Goal: Information Seeking & Learning: Check status

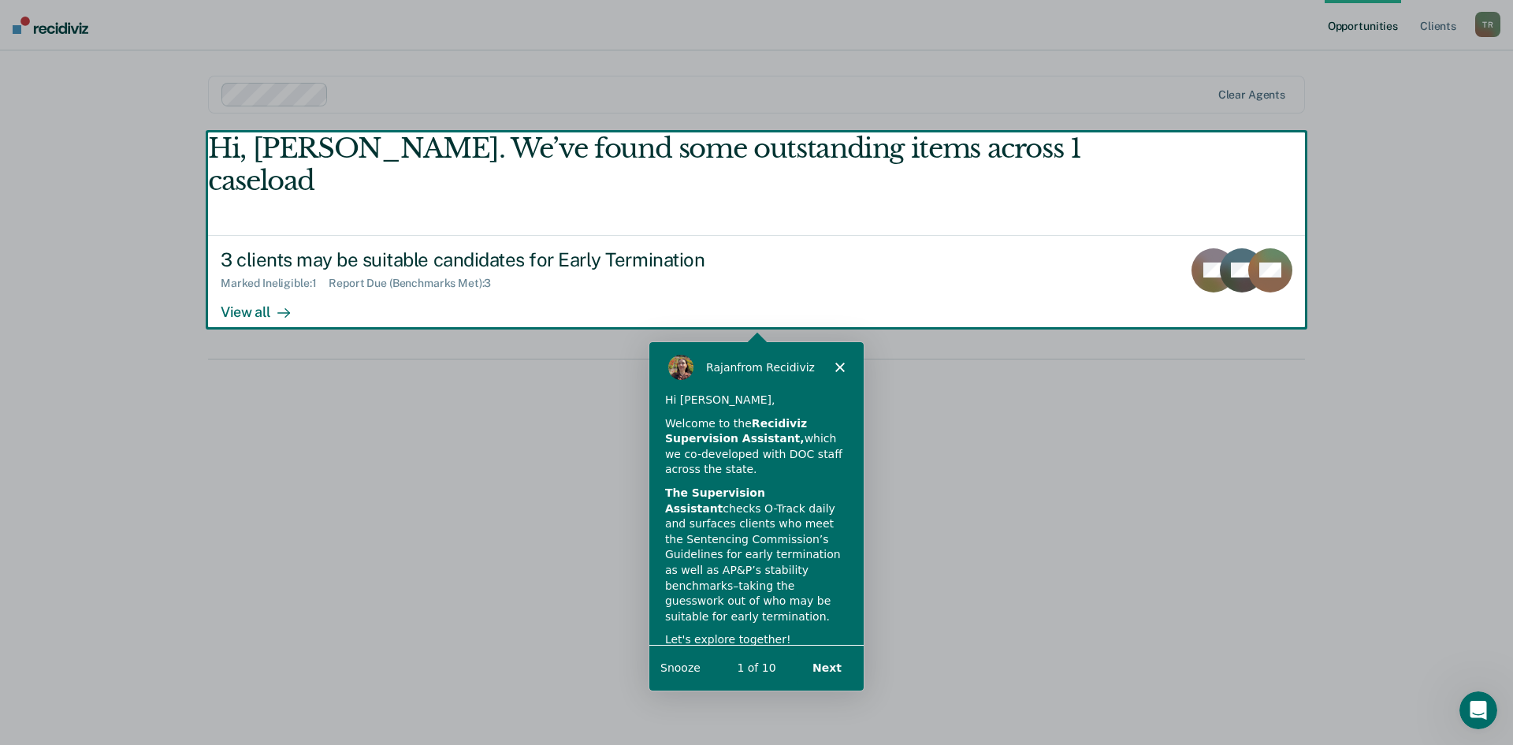
click at [254, 281] on div "Product tour overlay" at bounding box center [756, 372] width 1513 height 745
click at [284, 280] on div "Product tour overlay" at bounding box center [756, 372] width 1513 height 745
click at [836, 660] on button "Next" at bounding box center [826, 666] width 61 height 32
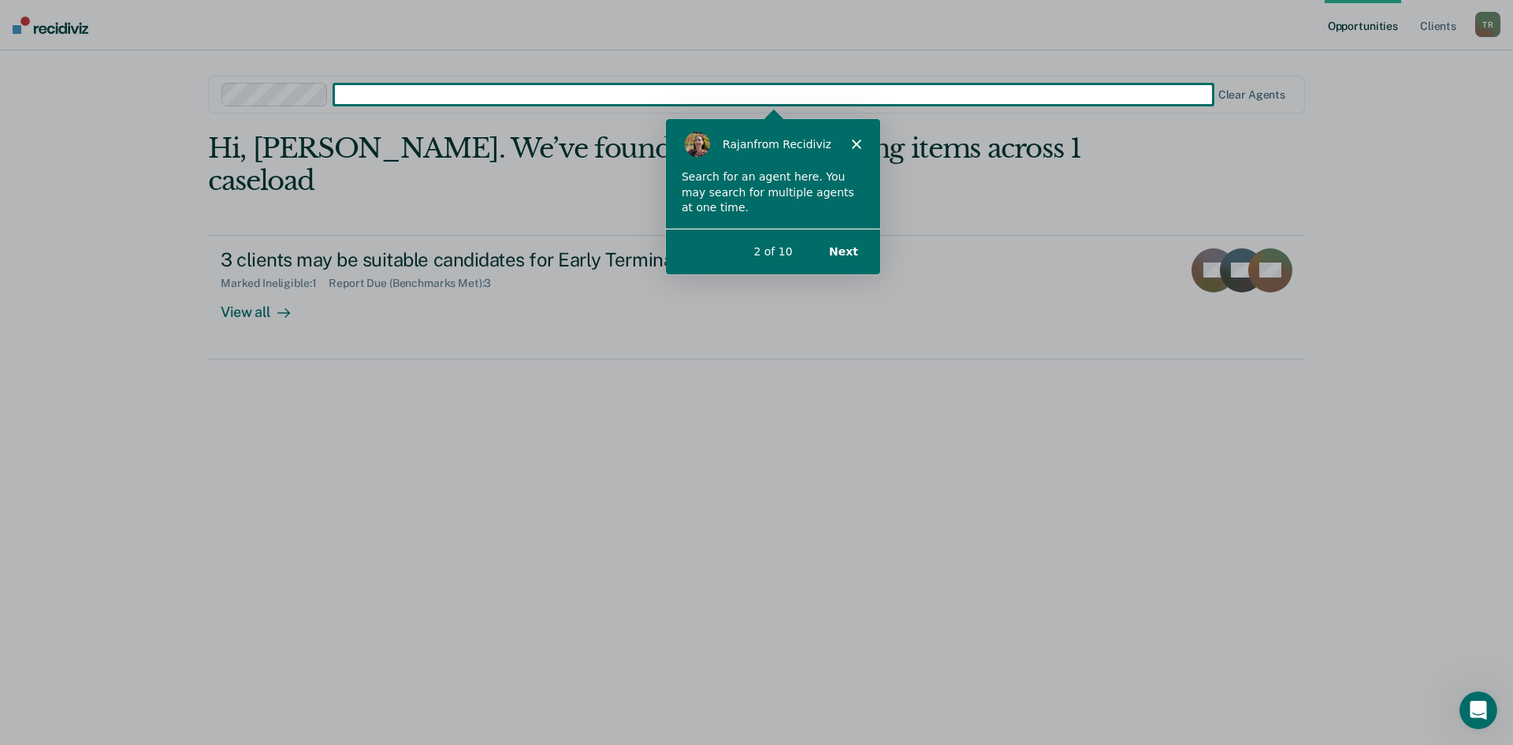
click at [844, 253] on button "Next" at bounding box center [842, 250] width 61 height 32
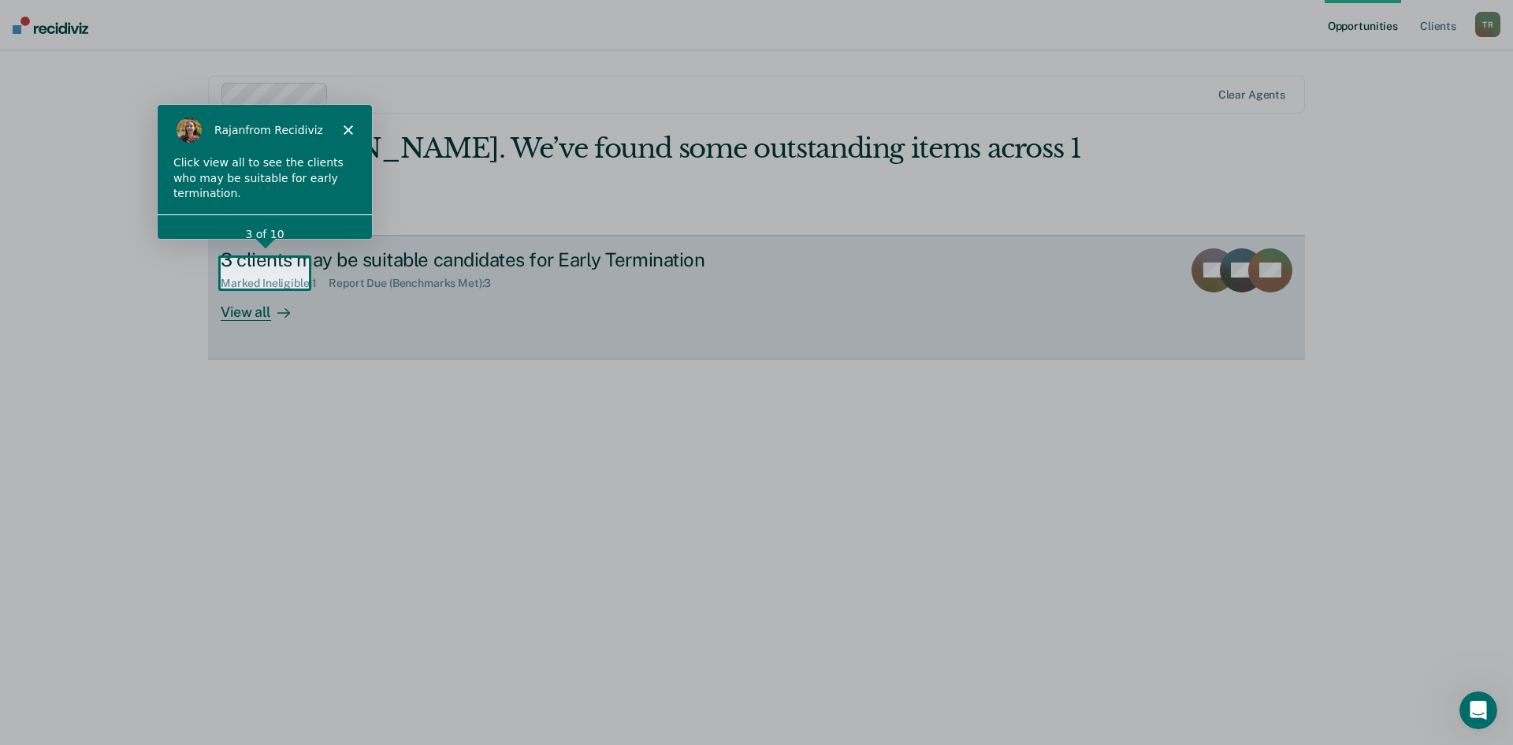
click at [266, 290] on div "View all" at bounding box center [265, 305] width 88 height 31
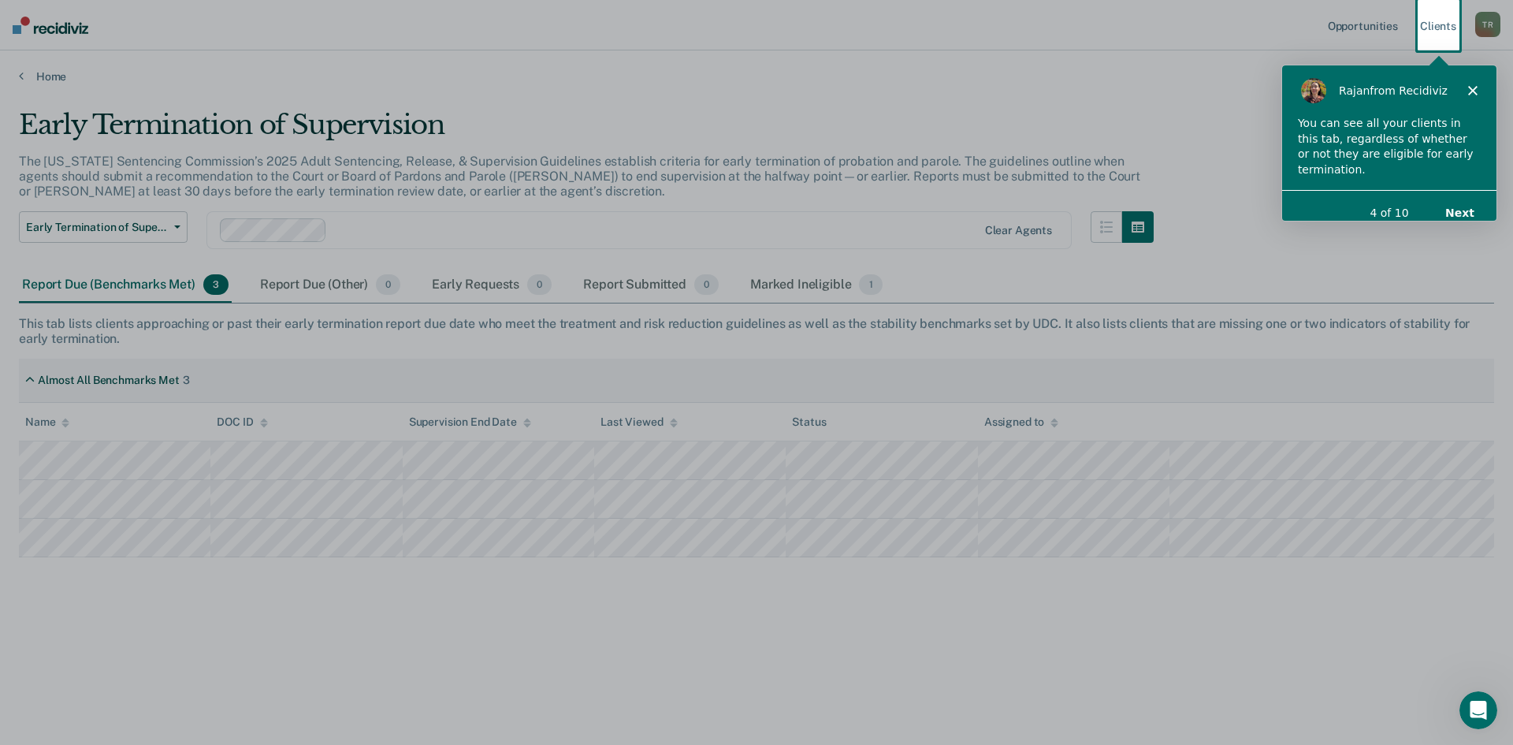
click at [1463, 195] on button "Next" at bounding box center [1458, 211] width 61 height 32
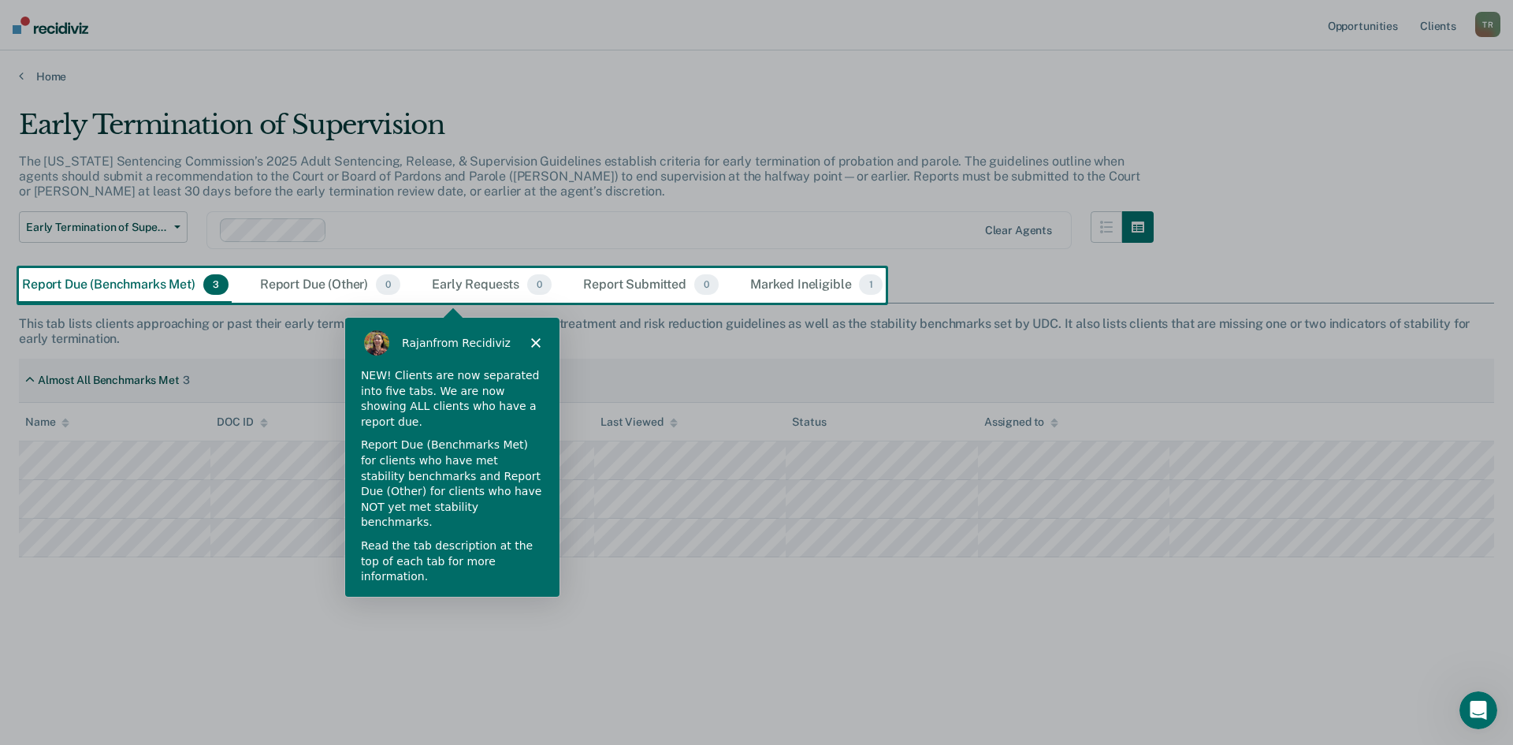
click at [521, 603] on button "Next" at bounding box center [522, 619] width 61 height 32
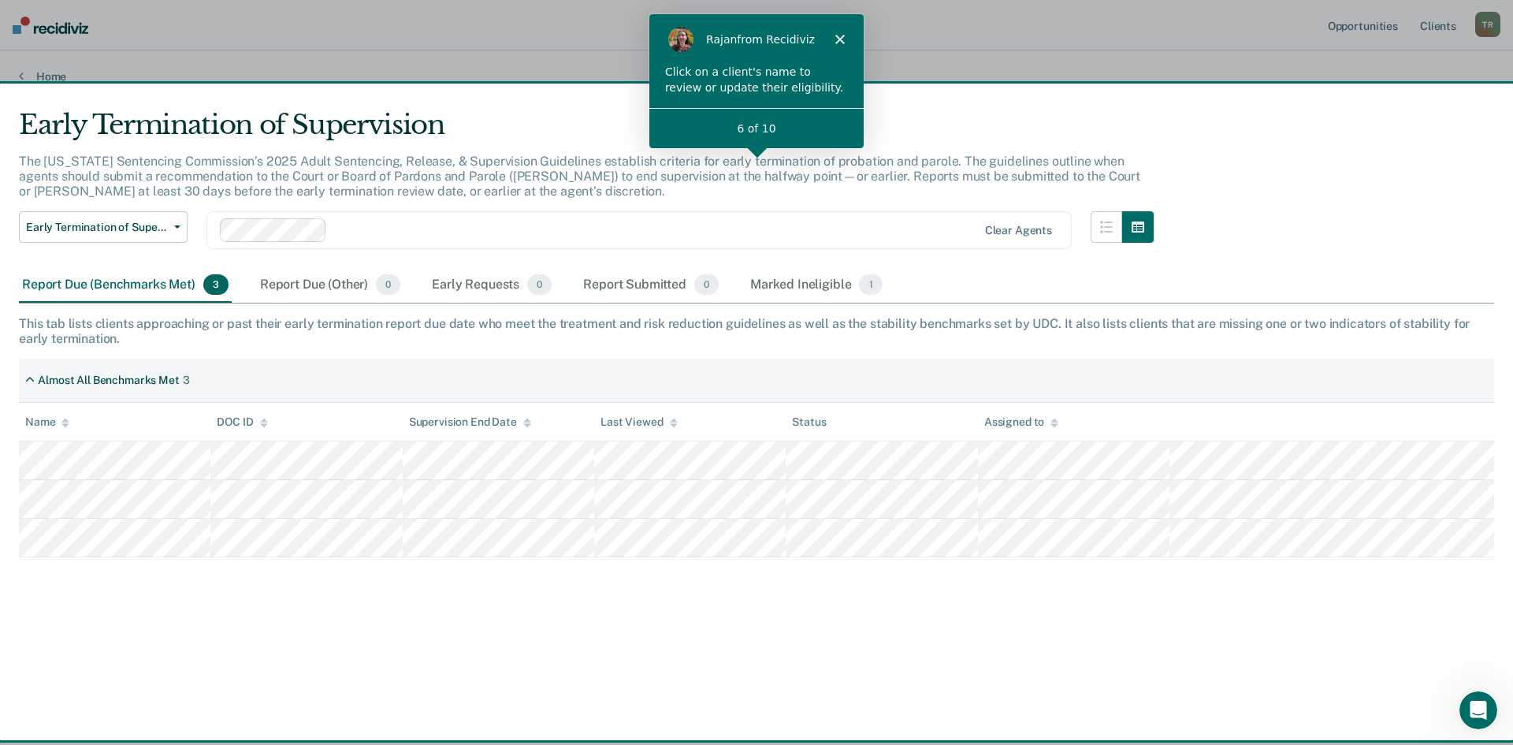
click at [843, 39] on icon "Close" at bounding box center [838, 38] width 9 height 9
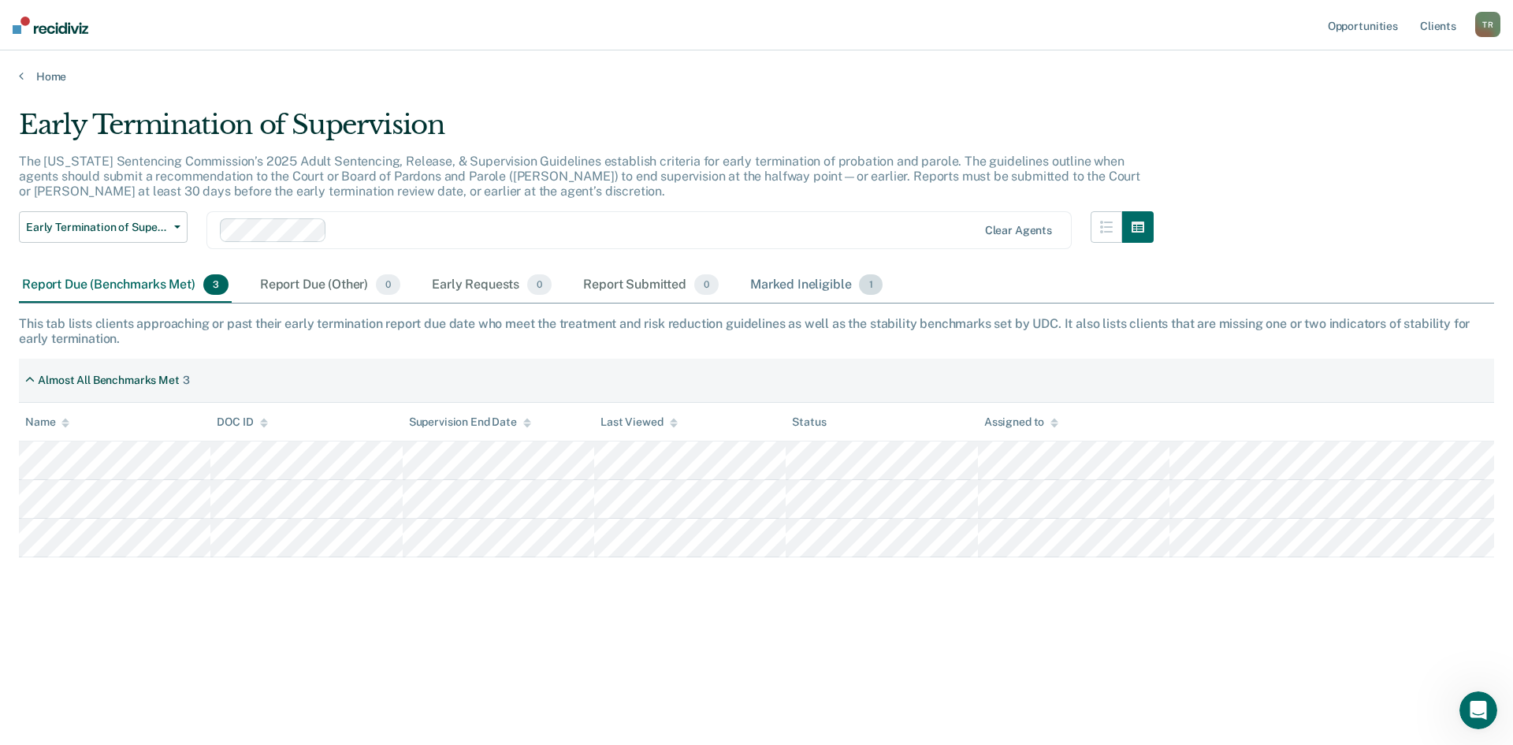
click at [870, 280] on span "1" at bounding box center [870, 284] width 23 height 20
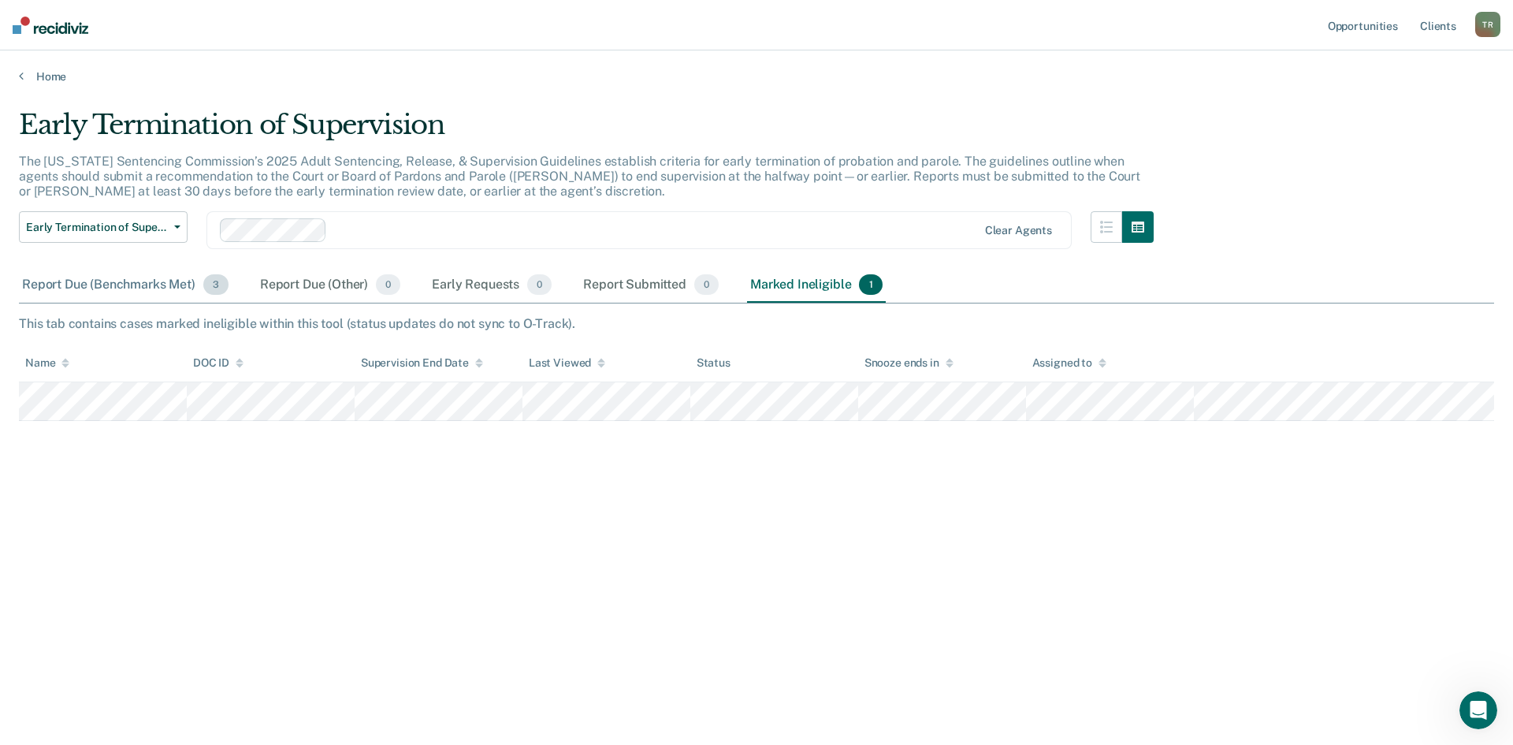
click at [160, 287] on div "Report Due (Benchmarks Met) 3" at bounding box center [125, 285] width 213 height 35
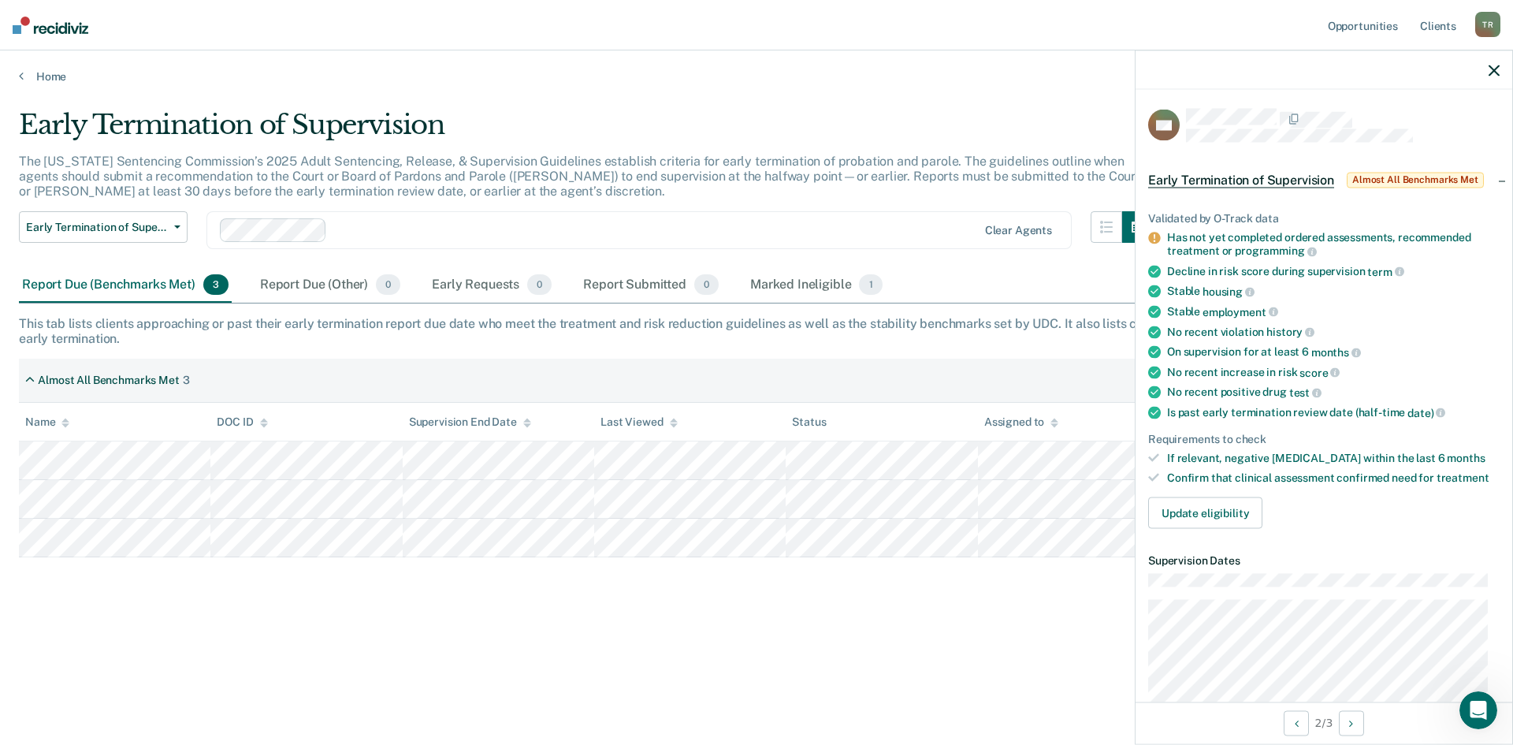
click at [1395, 176] on span "Almost All Benchmarks Met" at bounding box center [1414, 180] width 137 height 16
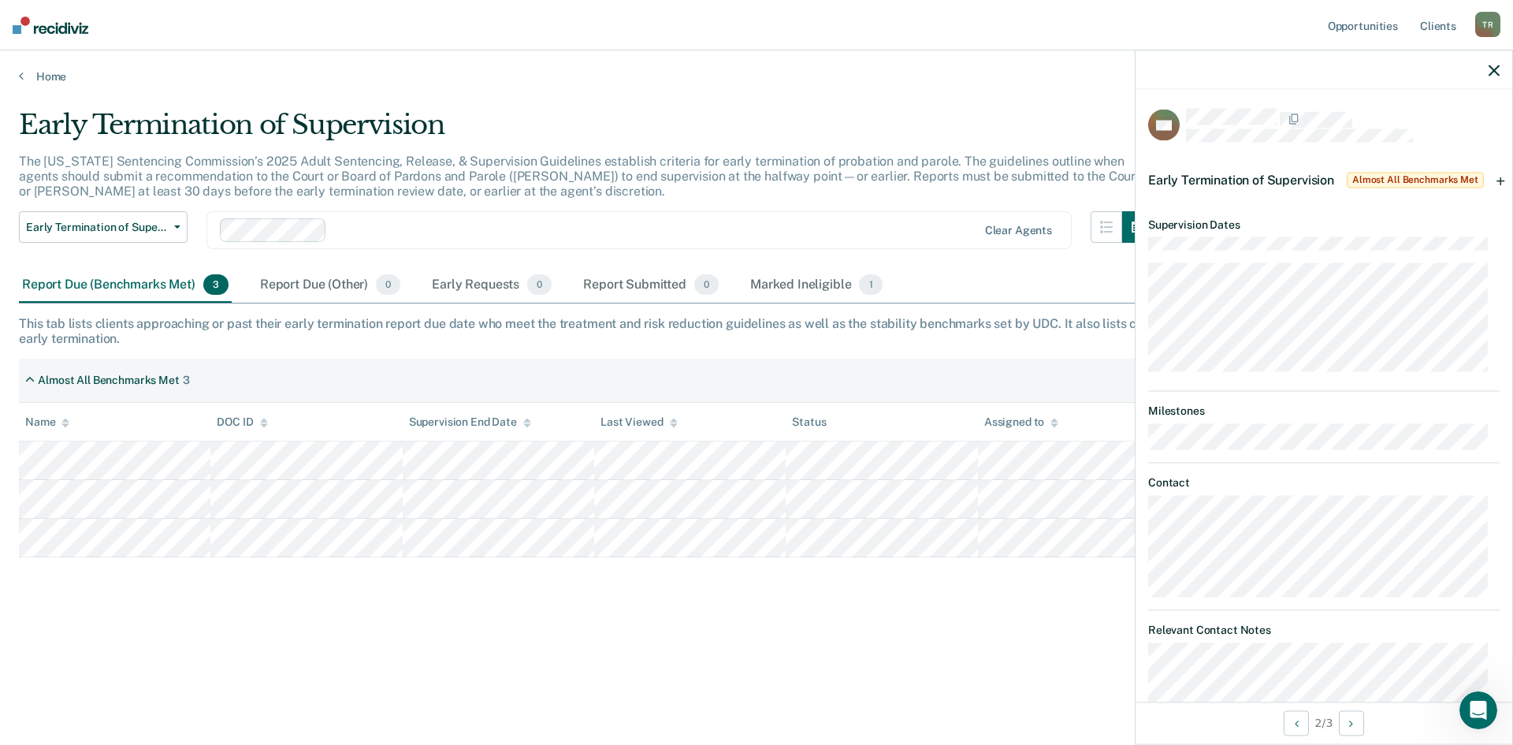
click at [1395, 176] on span "Almost All Benchmarks Met" at bounding box center [1414, 180] width 137 height 16
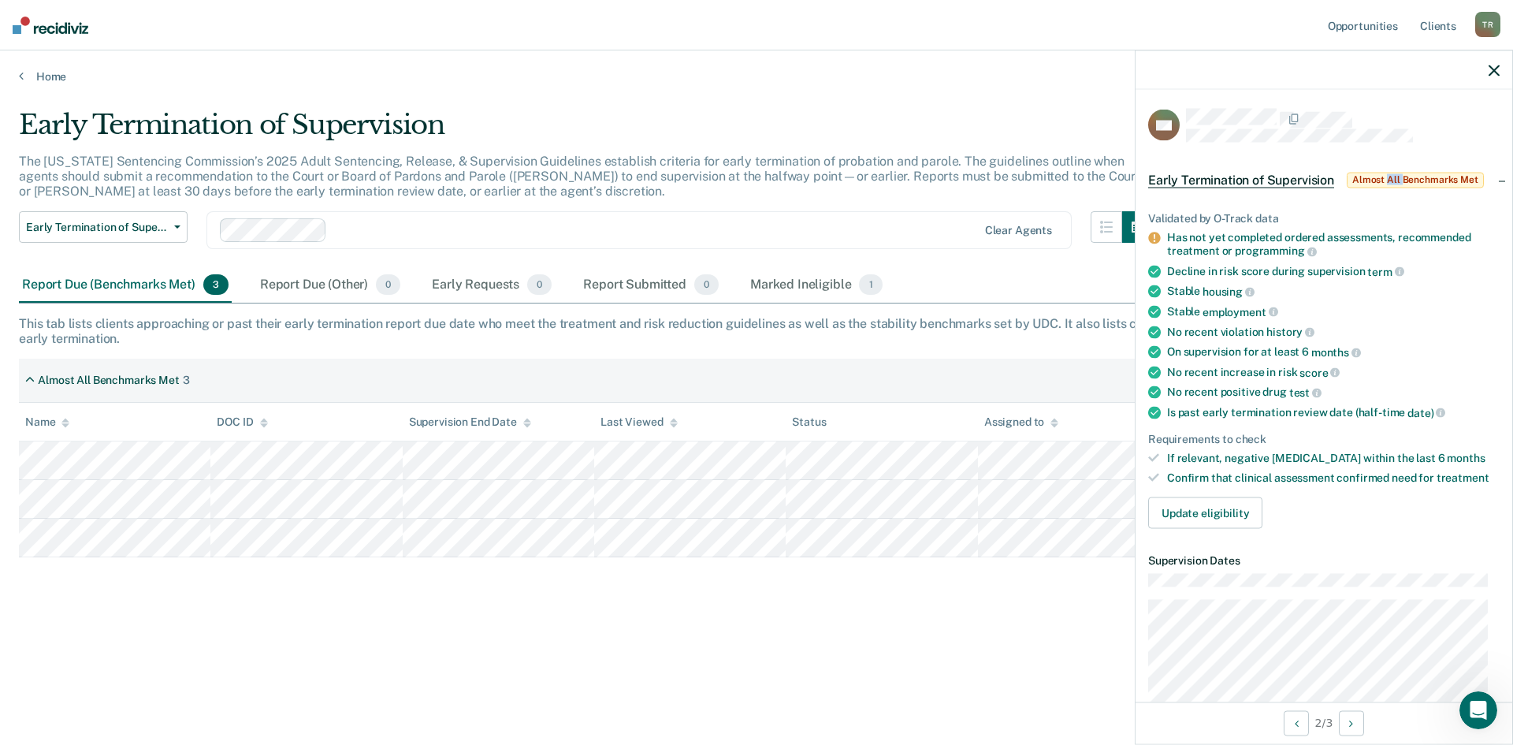
click at [1395, 176] on span "Almost All Benchmarks Met" at bounding box center [1414, 180] width 137 height 16
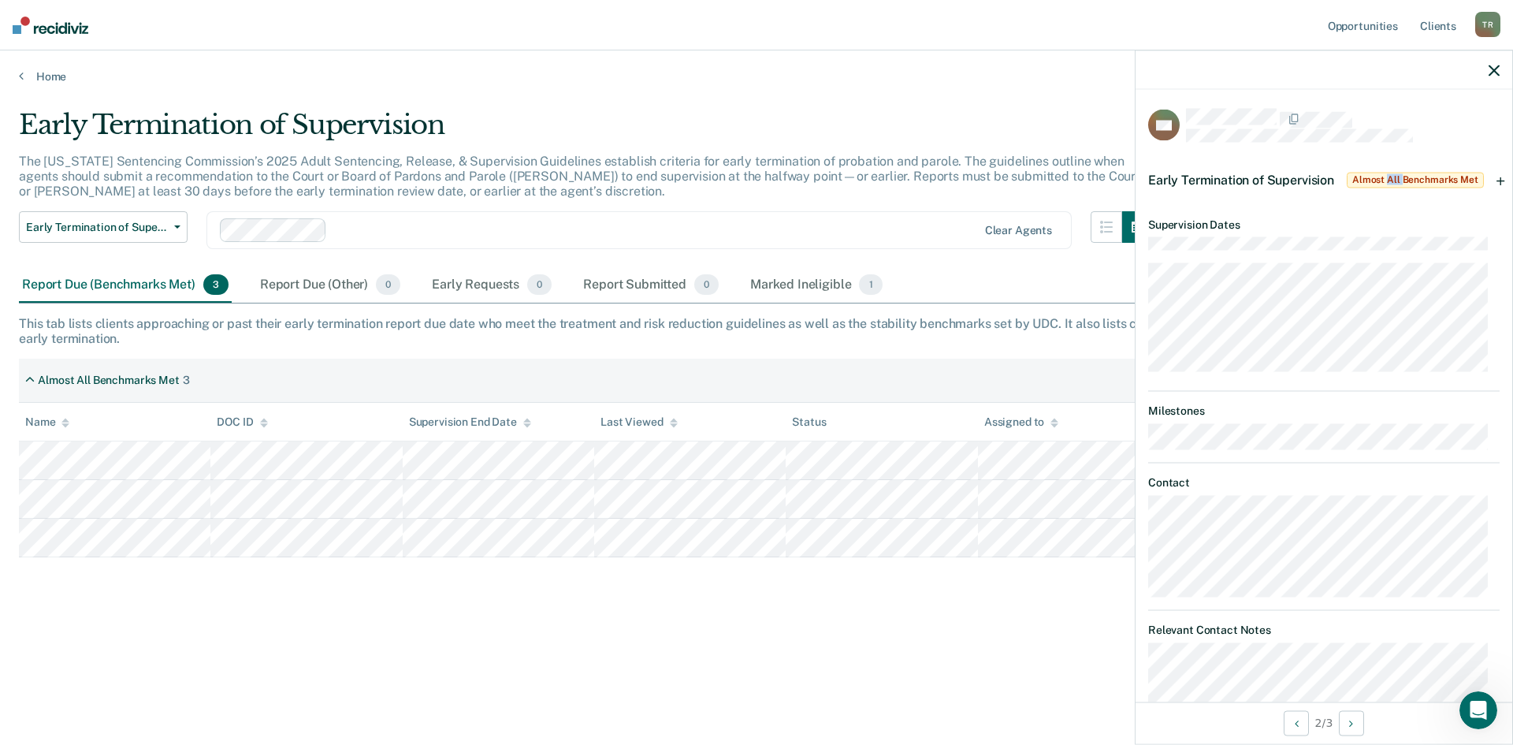
click at [1395, 176] on span "Almost All Benchmarks Met" at bounding box center [1414, 180] width 137 height 16
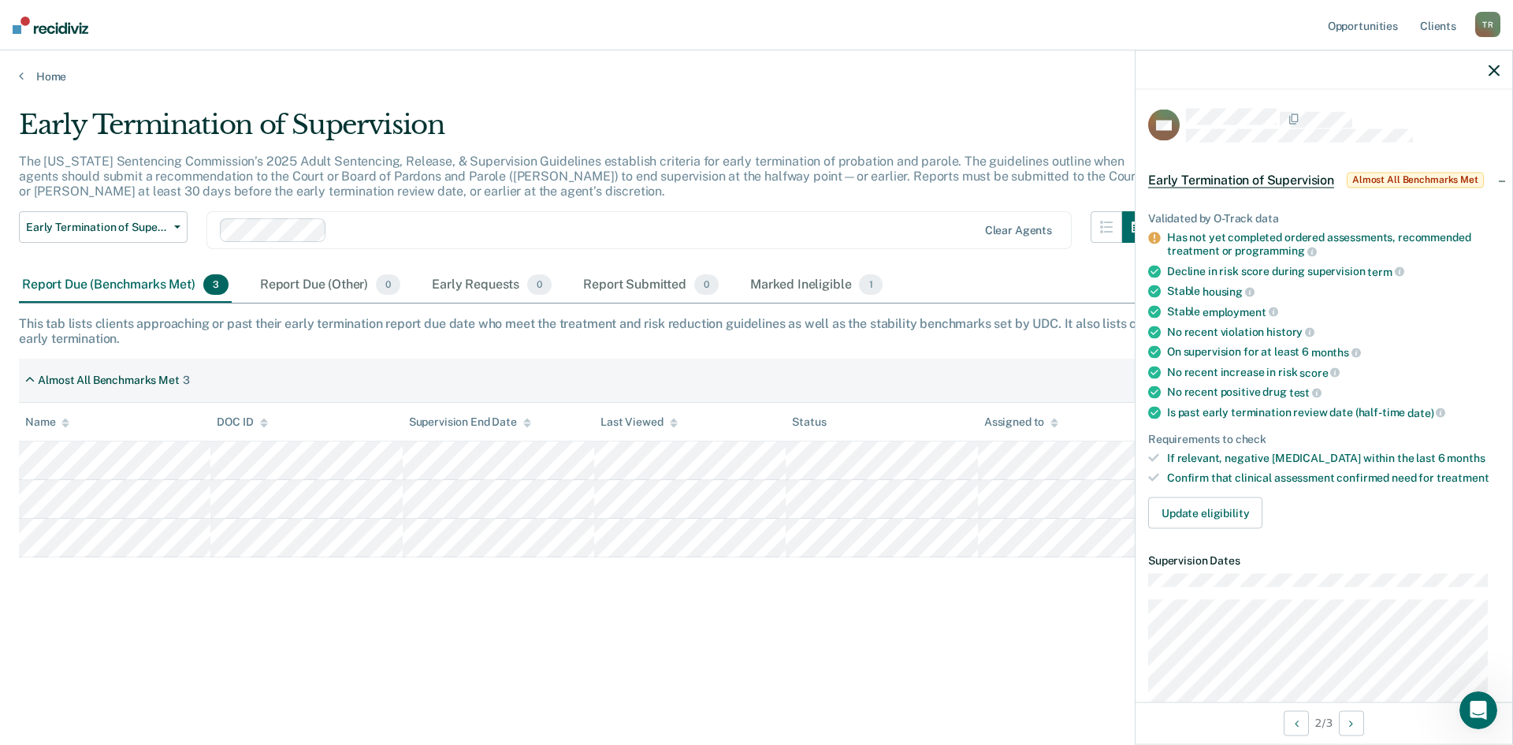
click at [1395, 176] on span "Almost All Benchmarks Met" at bounding box center [1414, 180] width 137 height 16
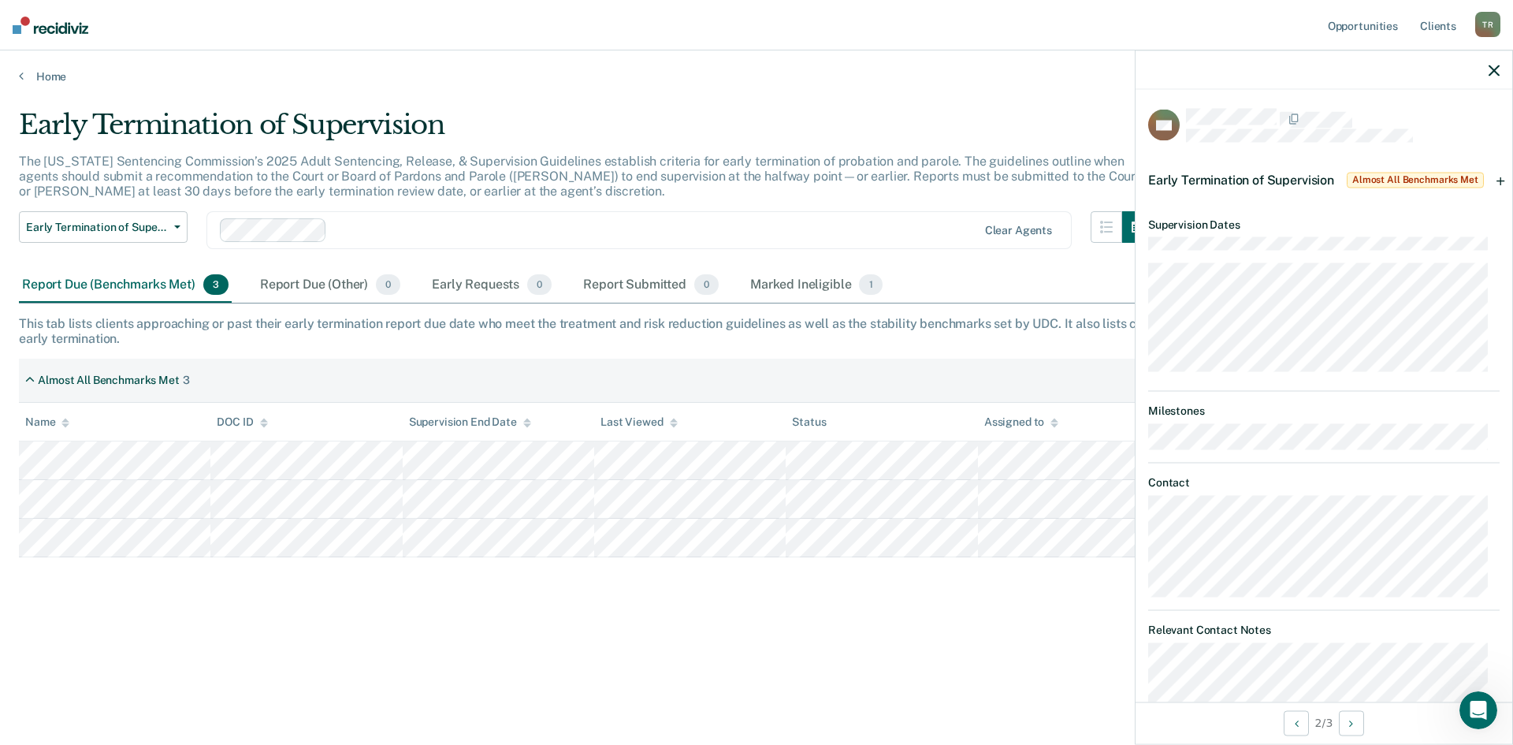
click at [1395, 176] on span "Almost All Benchmarks Met" at bounding box center [1414, 180] width 137 height 16
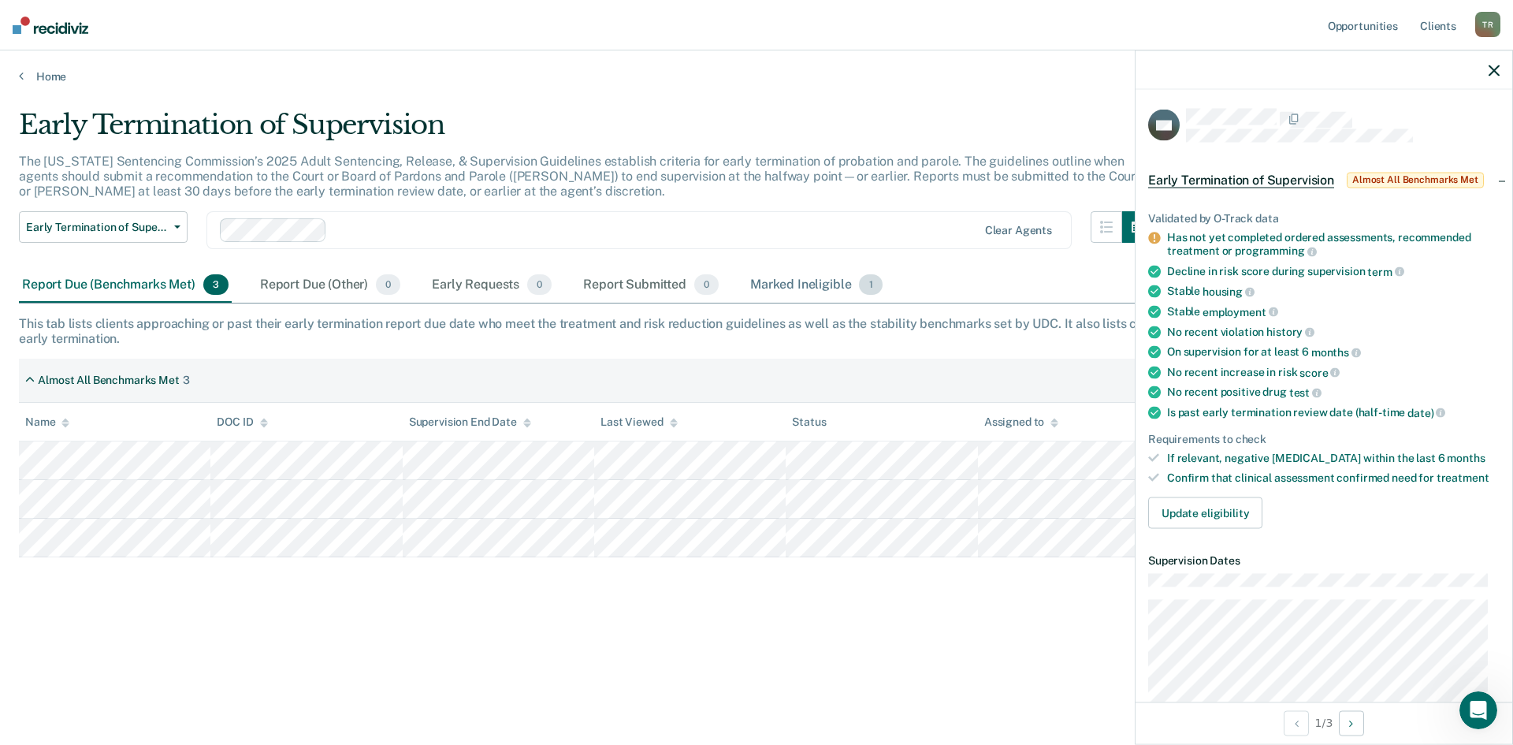
click at [843, 284] on div "Marked Ineligible 1" at bounding box center [816, 285] width 139 height 35
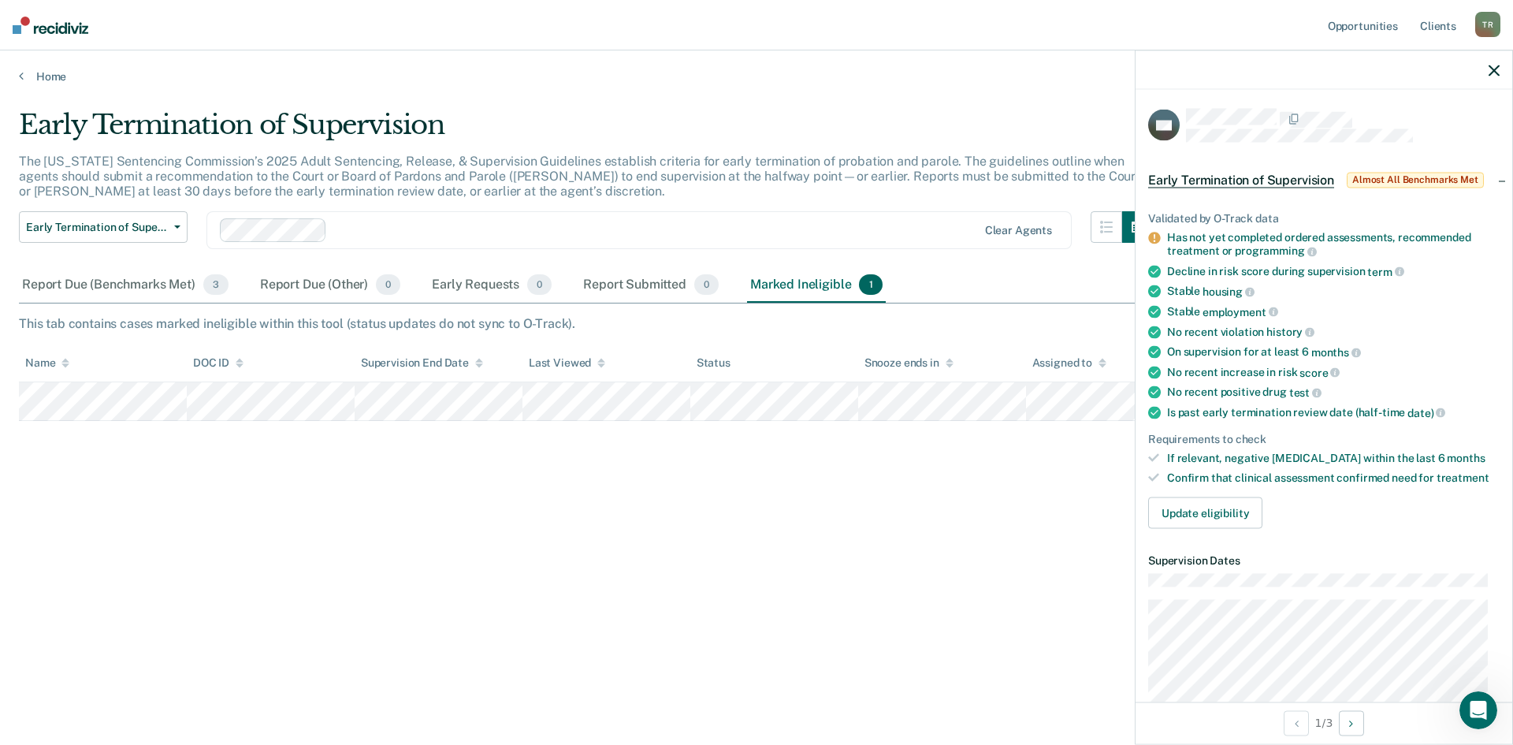
click at [1492, 69] on icon "button" at bounding box center [1493, 70] width 11 height 11
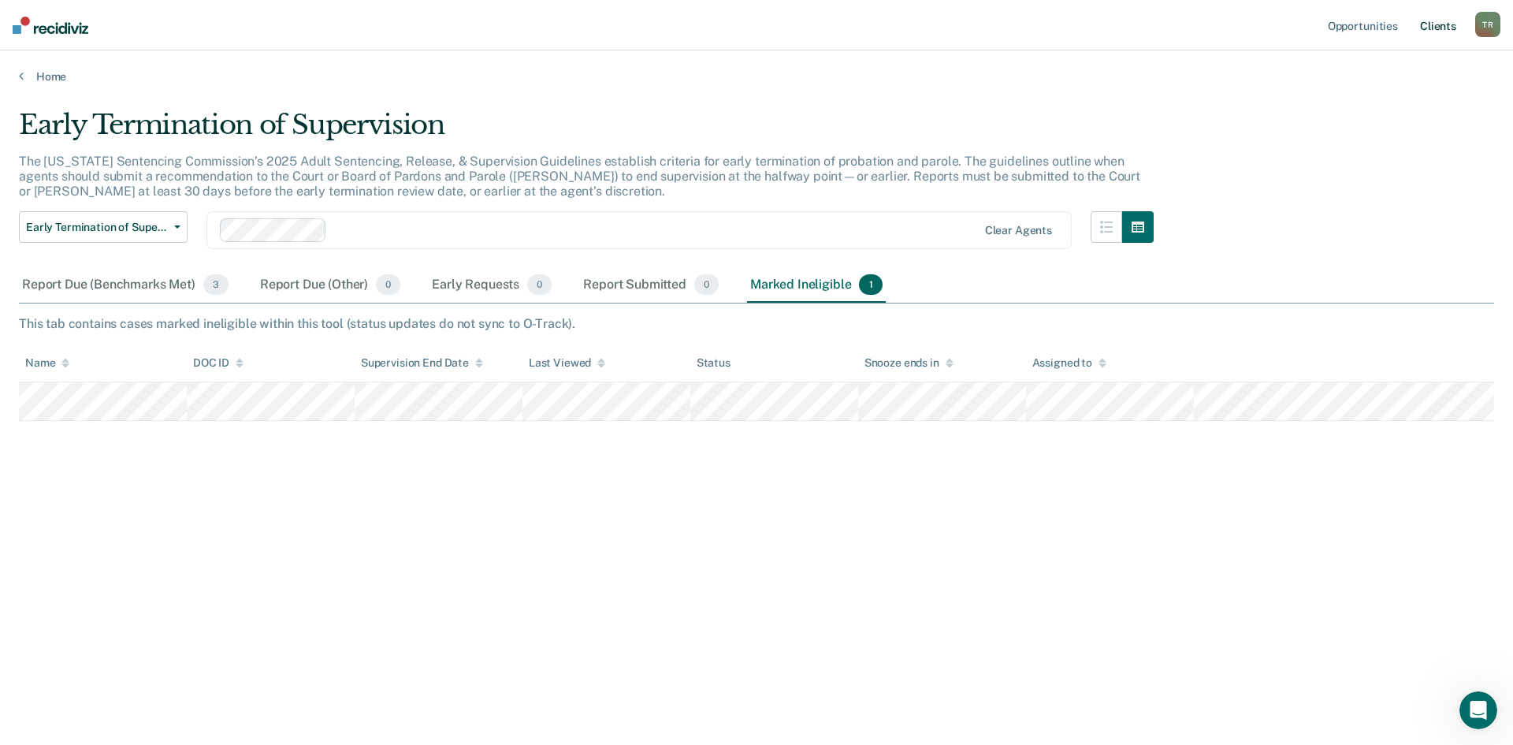
click at [1431, 25] on link "Client s" at bounding box center [1438, 25] width 43 height 50
